Goal: Task Accomplishment & Management: Manage account settings

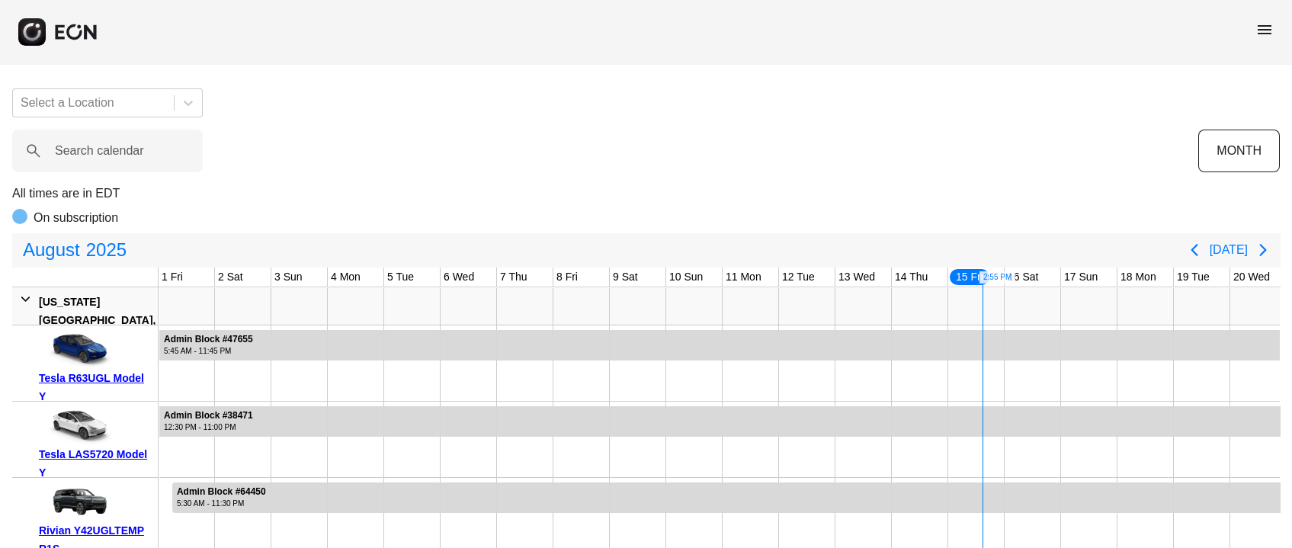
scroll to position [0, 479]
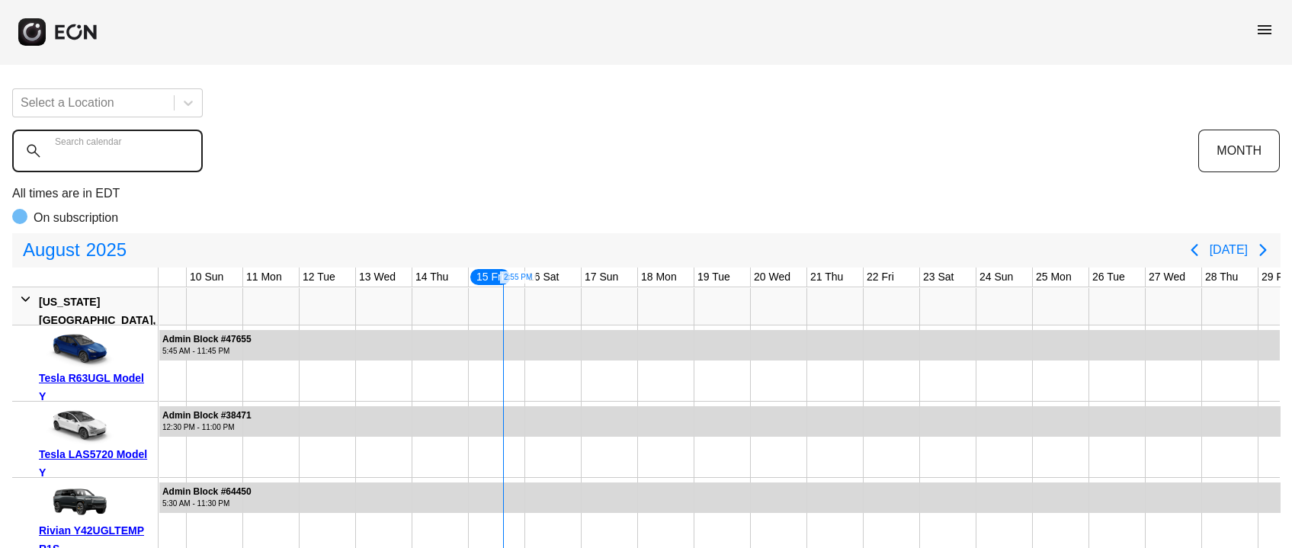
click at [118, 161] on calendar "Search calendar" at bounding box center [107, 151] width 190 height 43
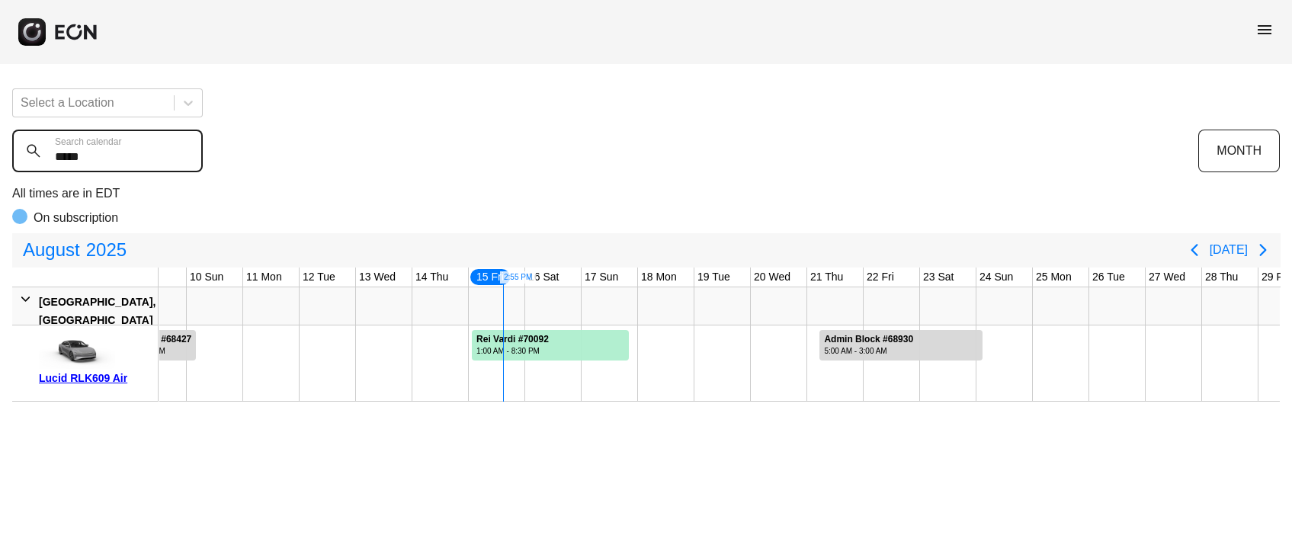
type calendar "******"
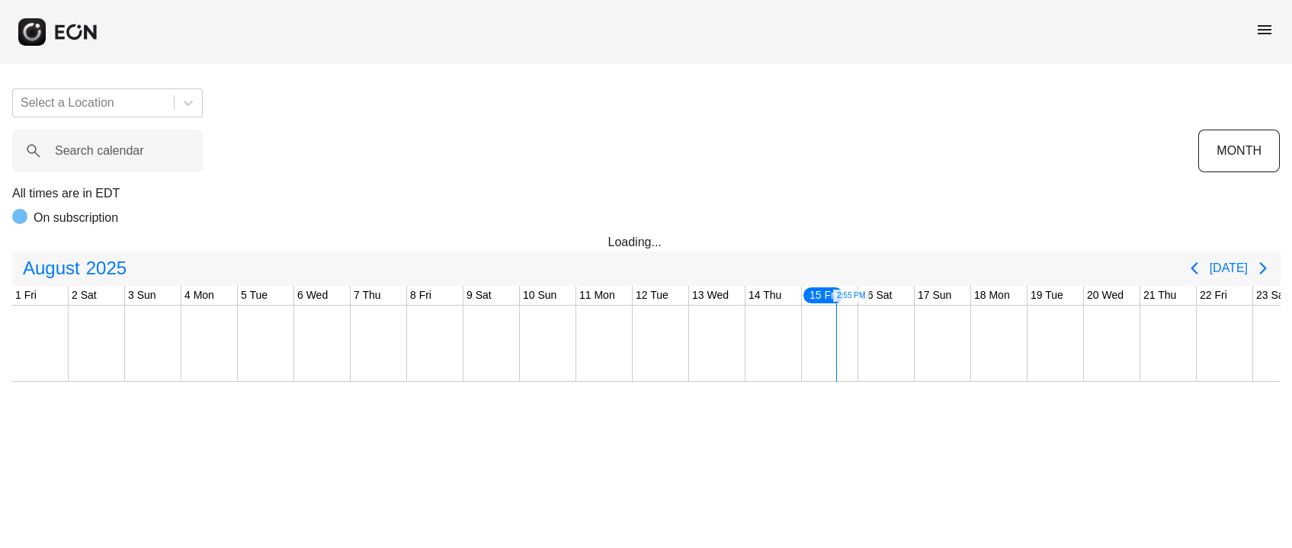
scroll to position [0, 479]
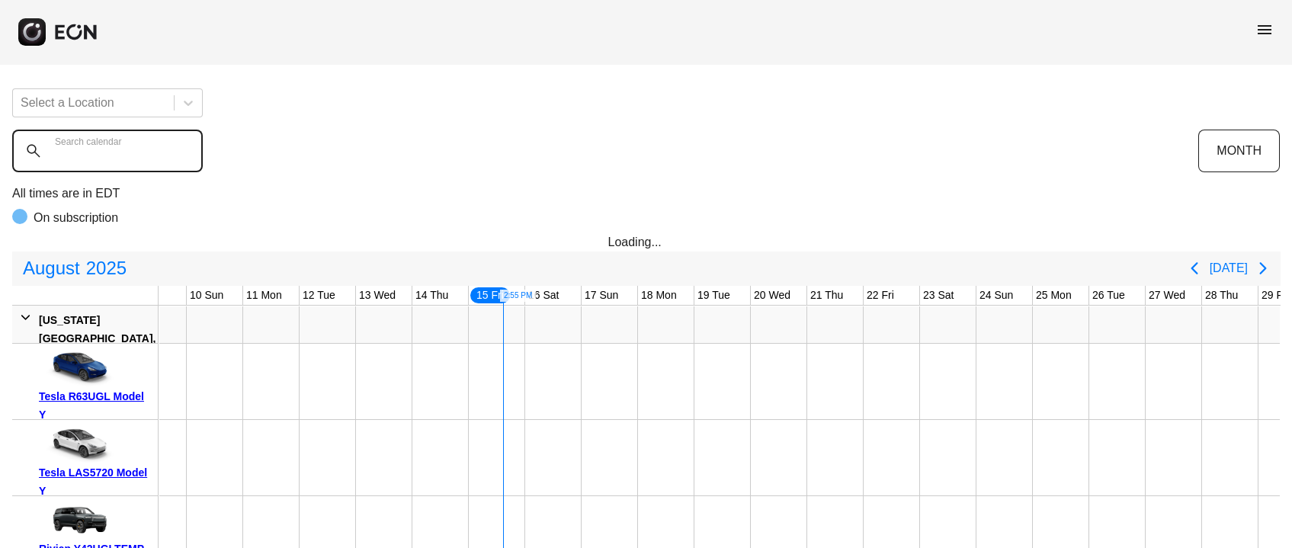
click at [106, 165] on calendar "Search calendar" at bounding box center [107, 151] width 190 height 43
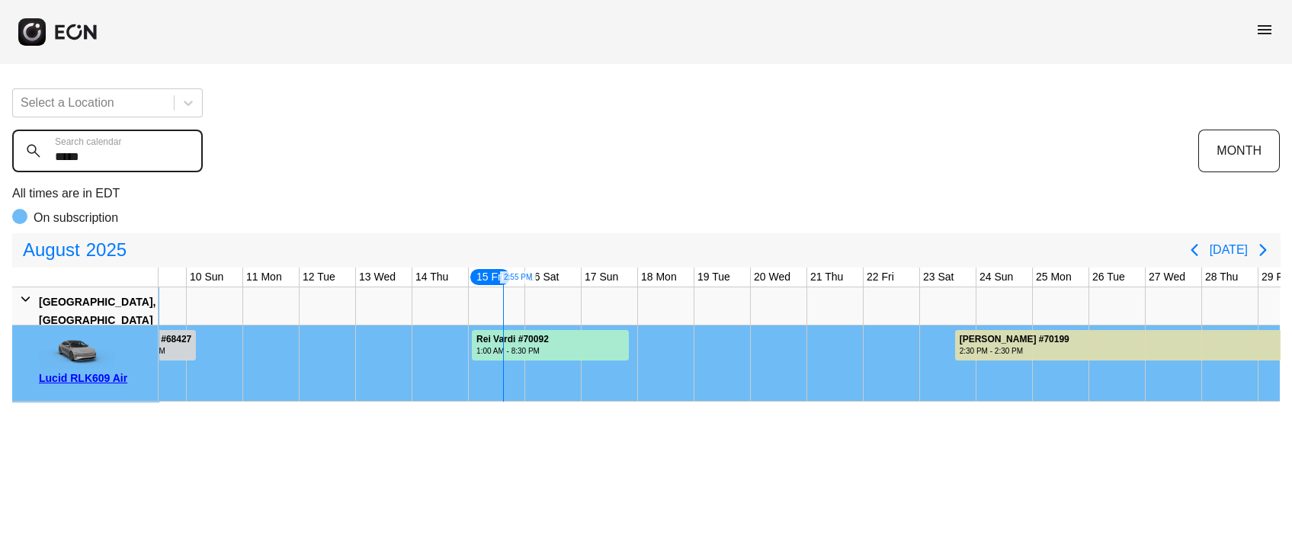
type calendar "*****"
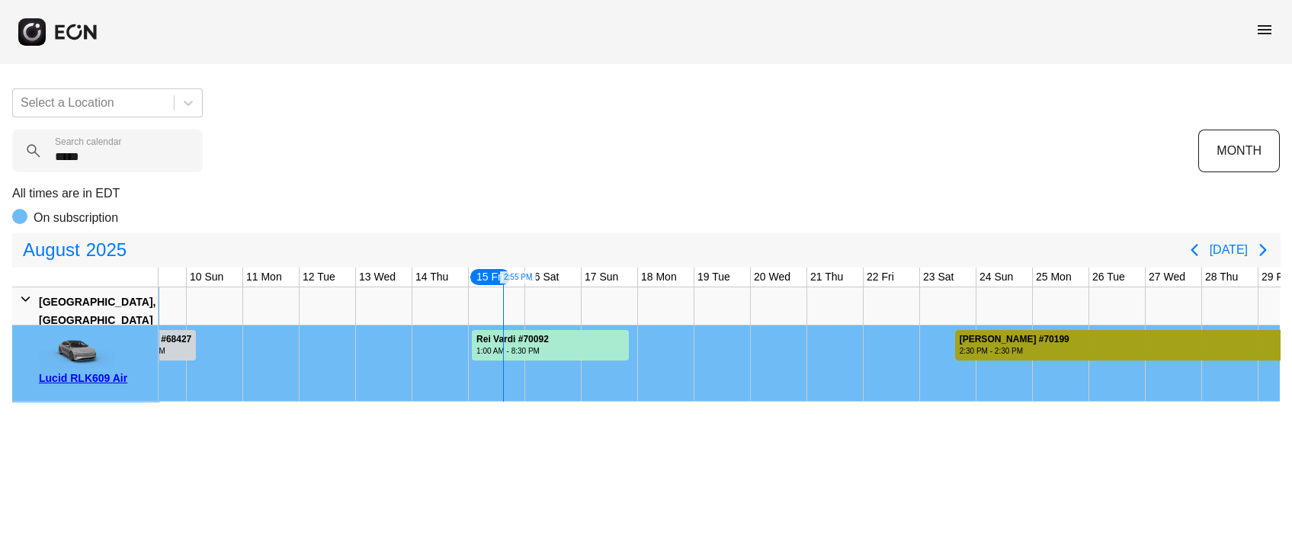
click at [984, 345] on div "2:30 PM - 2:30 PM" at bounding box center [1014, 350] width 110 height 11
click at [983, 349] on div "2:30 PM - 2:30 PM" at bounding box center [1014, 350] width 110 height 11
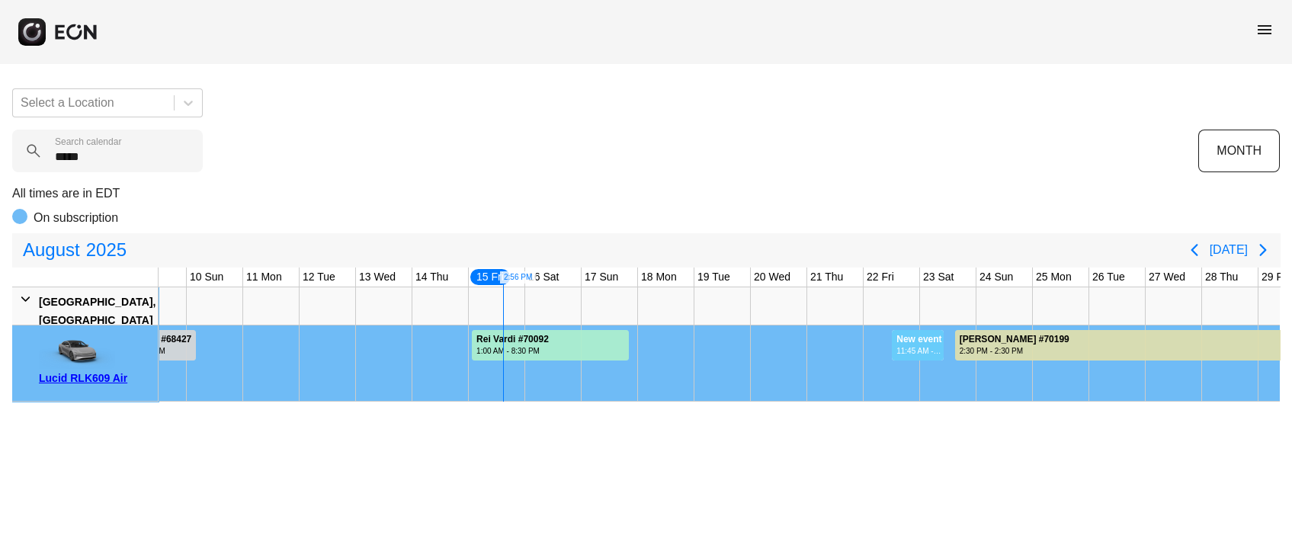
drag, startPoint x: 943, startPoint y: 347, endPoint x: 853, endPoint y: 373, distance: 94.1
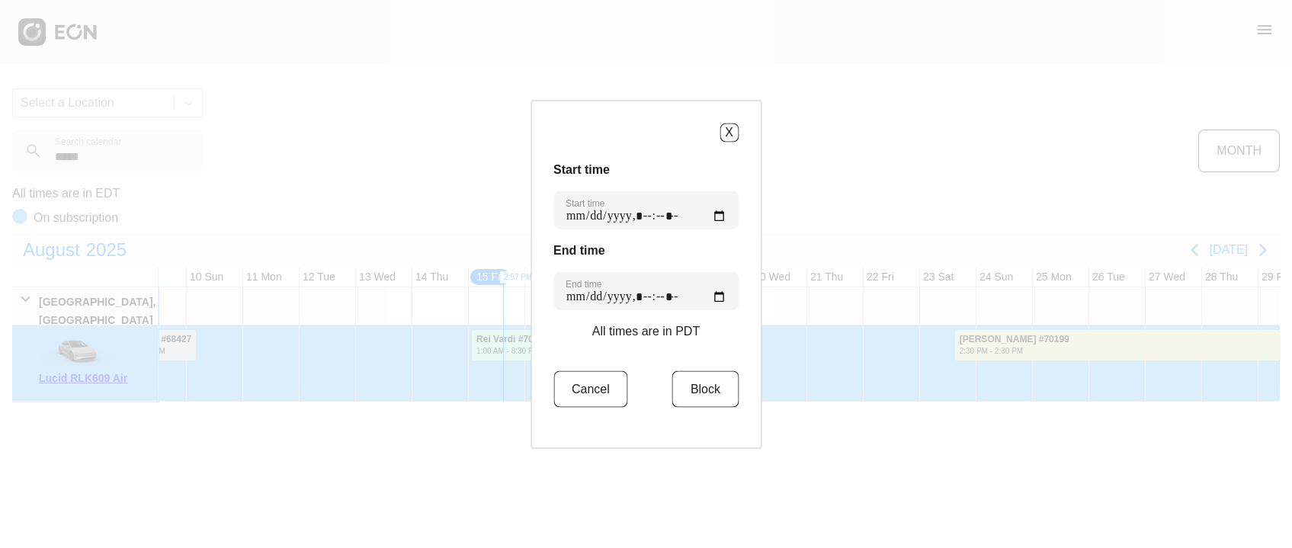
drag, startPoint x: 581, startPoint y: 414, endPoint x: 557, endPoint y: 356, distance: 62.5
click at [580, 411] on div "Cancel Block" at bounding box center [645, 397] width 185 height 55
drag, startPoint x: 587, startPoint y: 388, endPoint x: 430, endPoint y: 142, distance: 291.3
click at [587, 387] on button "Cancel" at bounding box center [590, 388] width 75 height 37
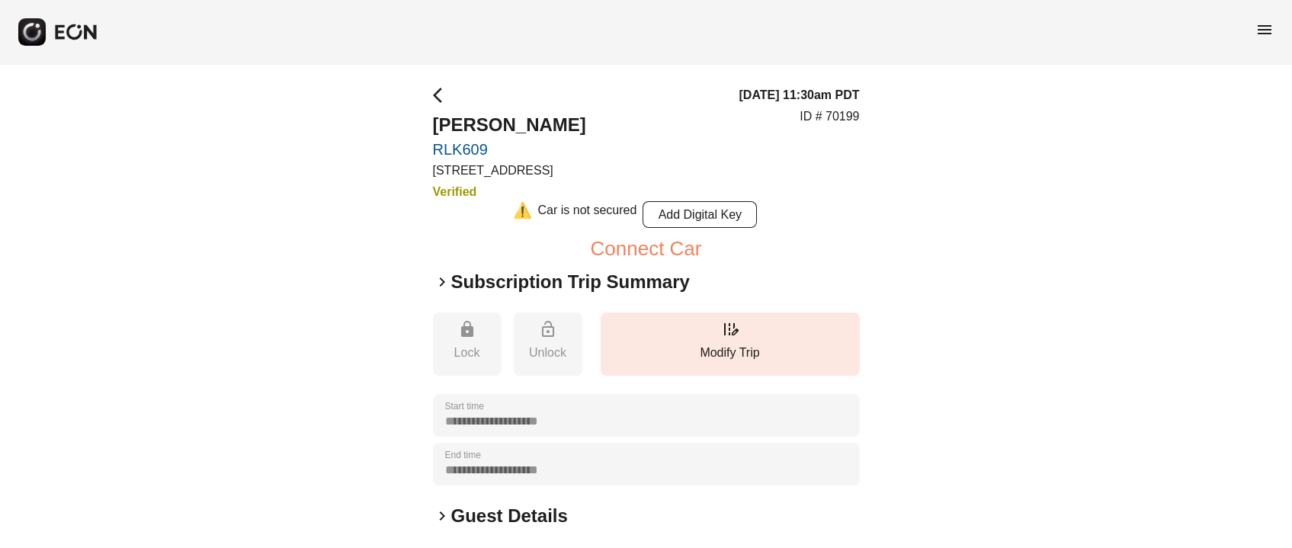
click at [855, 110] on p "ID # 70199" at bounding box center [828, 116] width 59 height 18
copy p "70199"
drag, startPoint x: 763, startPoint y: 78, endPoint x: 755, endPoint y: 82, distance: 8.5
click at [755, 82] on div "**********" at bounding box center [646, 441] width 1292 height 754
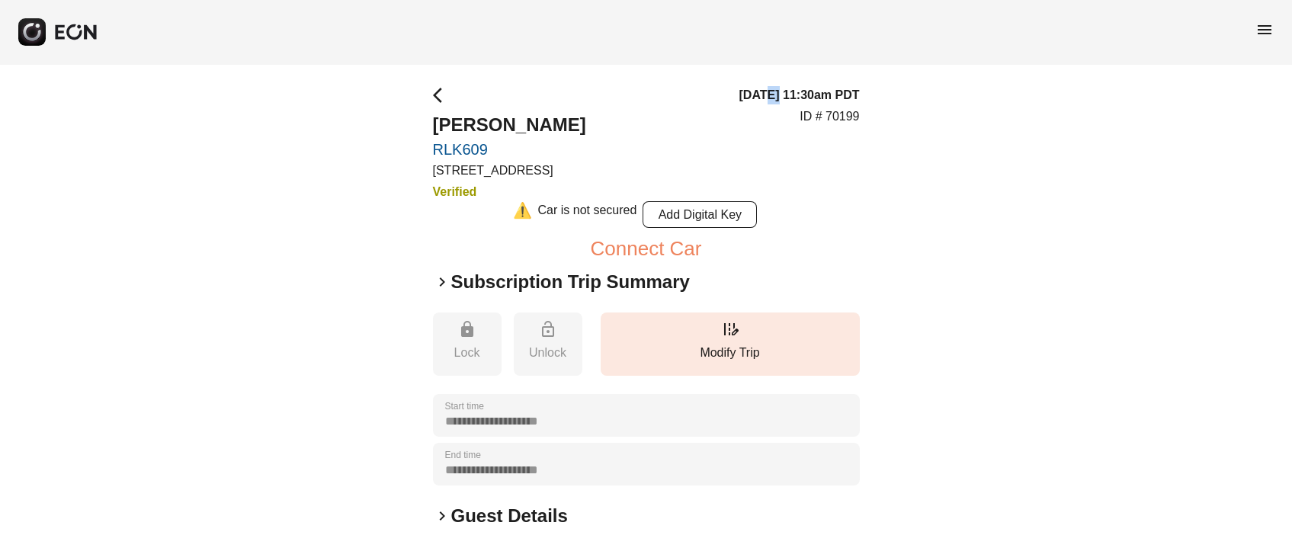
copy h3 "3/"
click at [849, 115] on p "ID # 70199" at bounding box center [828, 116] width 59 height 18
click at [848, 115] on p "ID # 70199" at bounding box center [828, 116] width 59 height 18
copy p "70199"
drag, startPoint x: 419, startPoint y: 115, endPoint x: 565, endPoint y: 130, distance: 147.1
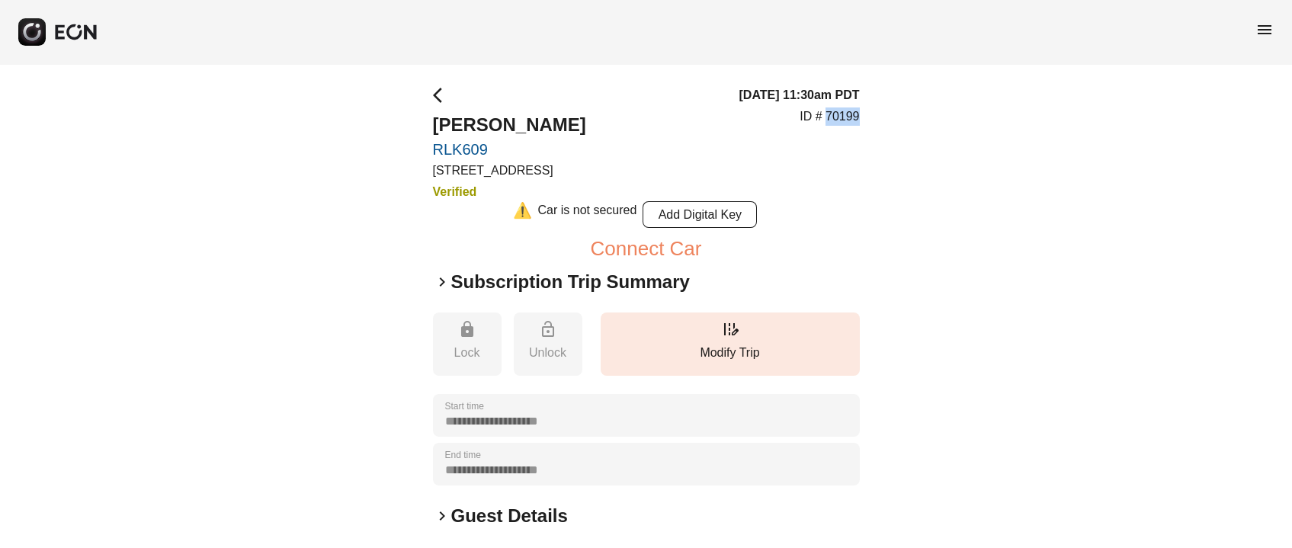
click at [565, 130] on div "**********" at bounding box center [646, 441] width 1292 height 754
copy h2 "Trevor Williams"
